Goal: Find contact information: Find contact information

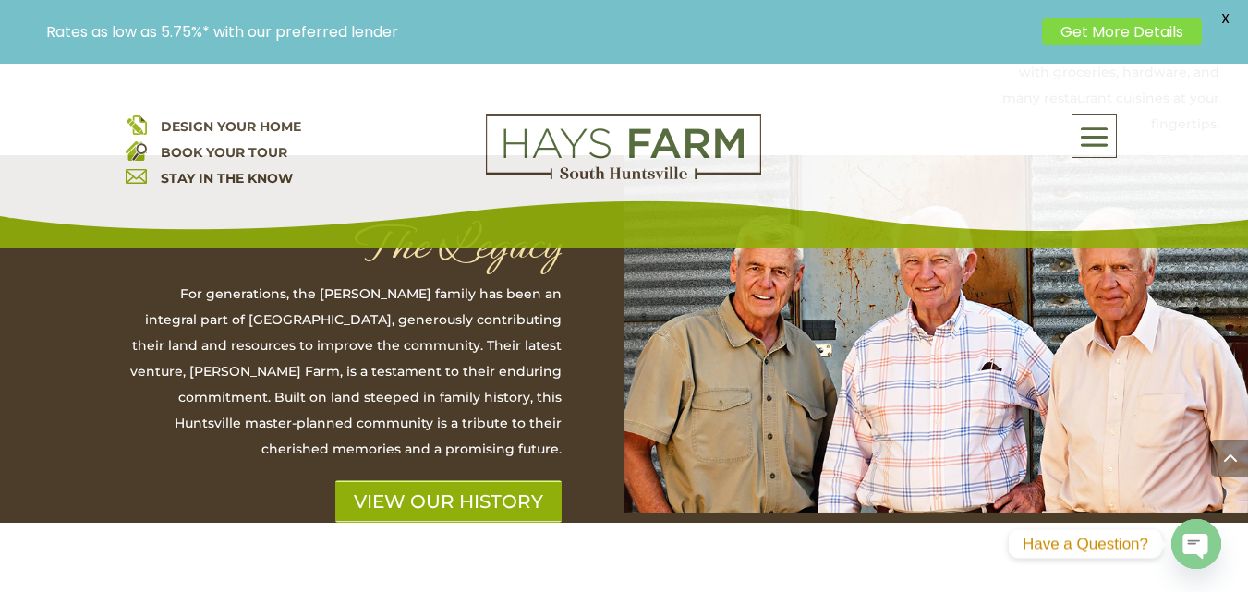
scroll to position [4969, 0]
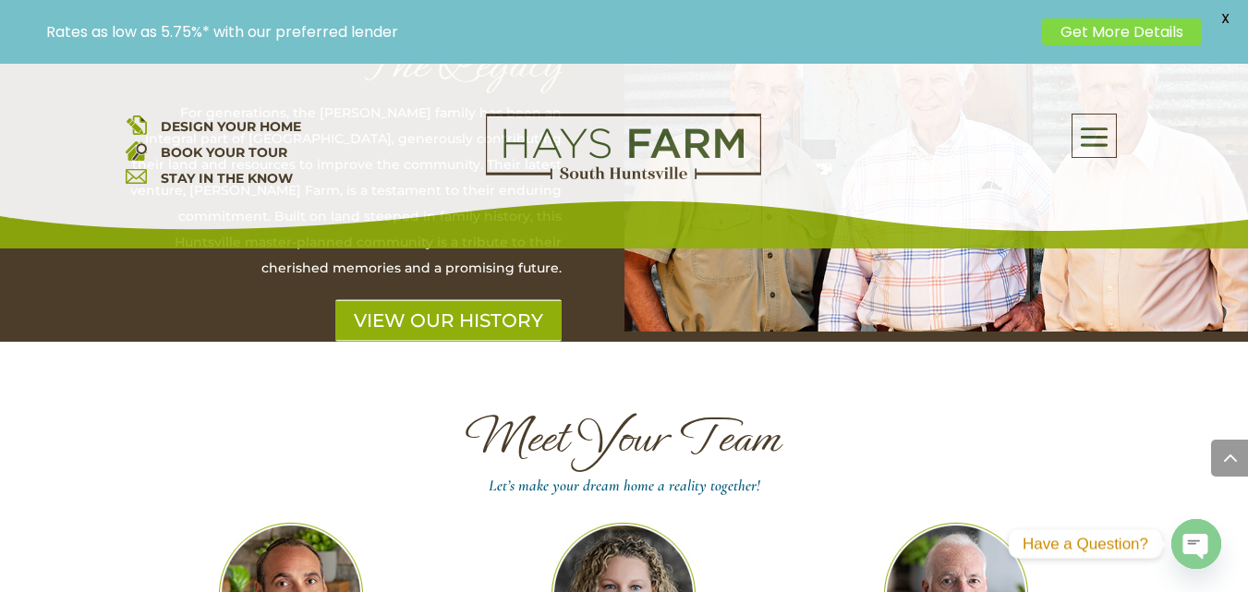
drag, startPoint x: 316, startPoint y: 513, endPoint x: 269, endPoint y: 473, distance: 61.6
drag, startPoint x: 264, startPoint y: 475, endPoint x: 326, endPoint y: 522, distance: 77.8
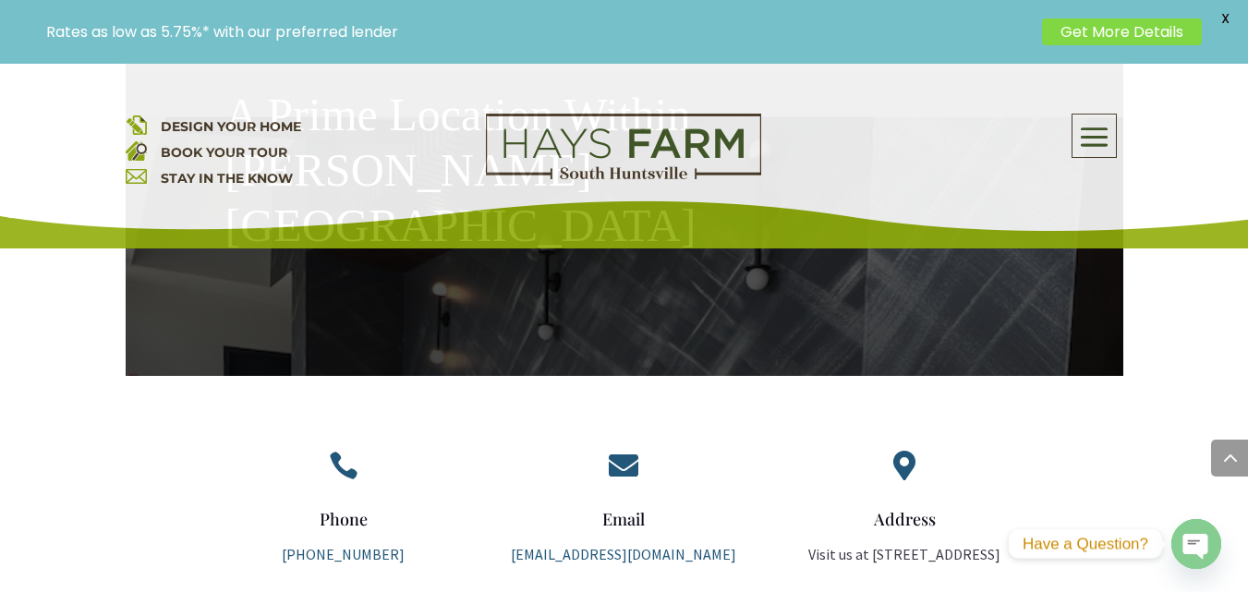
scroll to position [3509, 0]
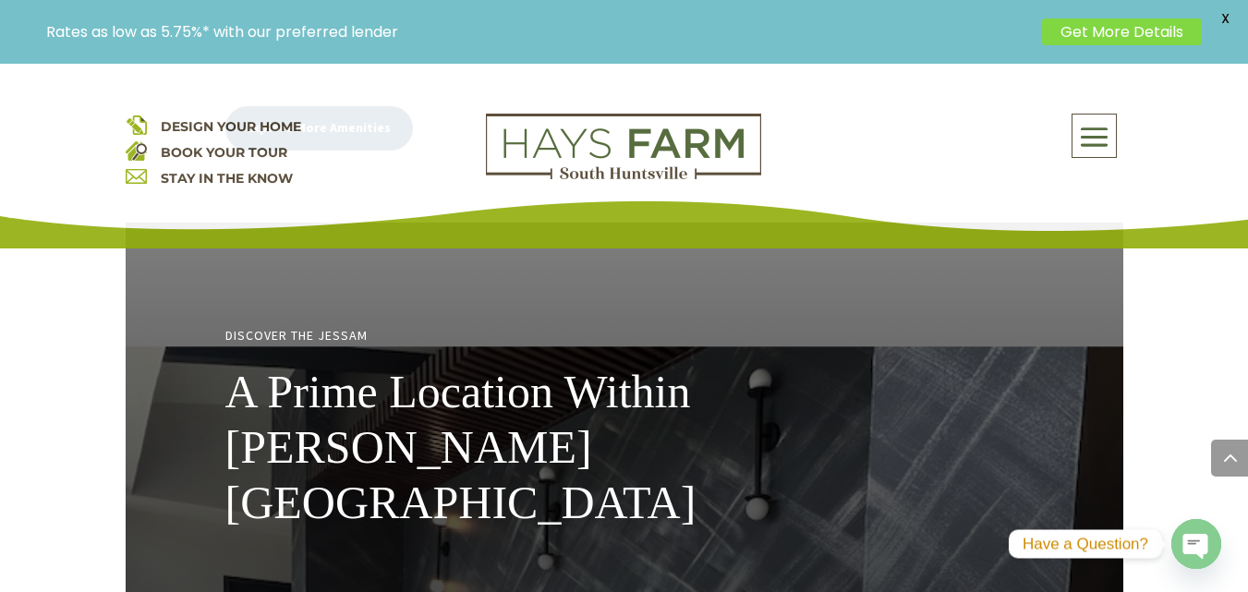
drag, startPoint x: 737, startPoint y: 454, endPoint x: 514, endPoint y: 453, distance: 222.6
copy link "[EMAIL_ADDRESS][DOMAIN_NAME]"
